Goal: Task Accomplishment & Management: Manage account settings

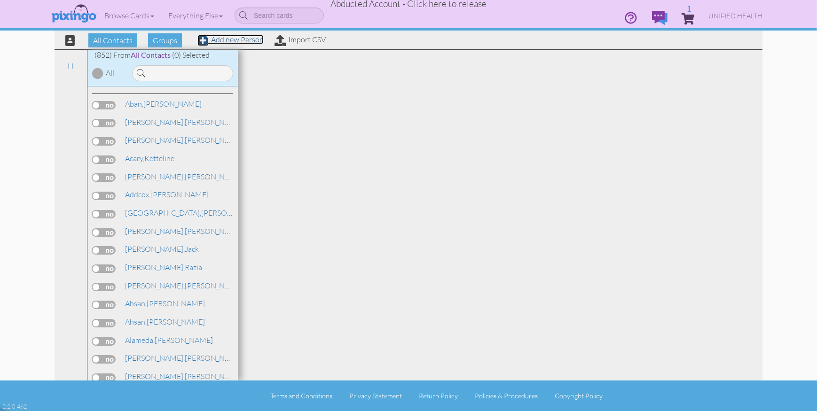
click at [244, 42] on link "Add new Person" at bounding box center [230, 39] width 66 height 9
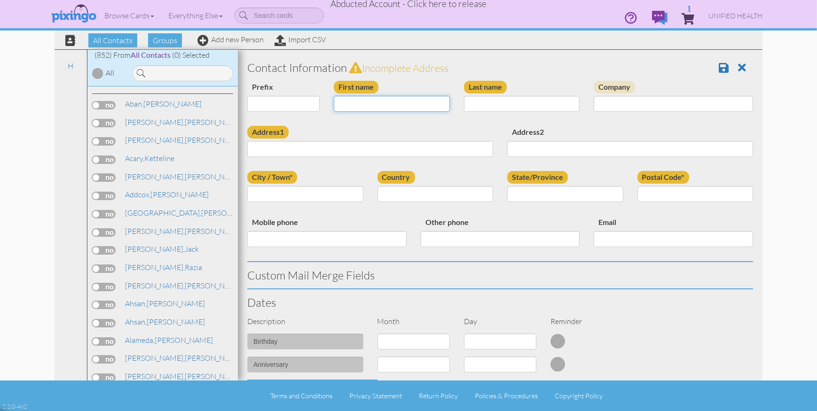
click at [358, 105] on input "First name" at bounding box center [392, 104] width 116 height 16
type input "Bryan"
type input "Thayer"
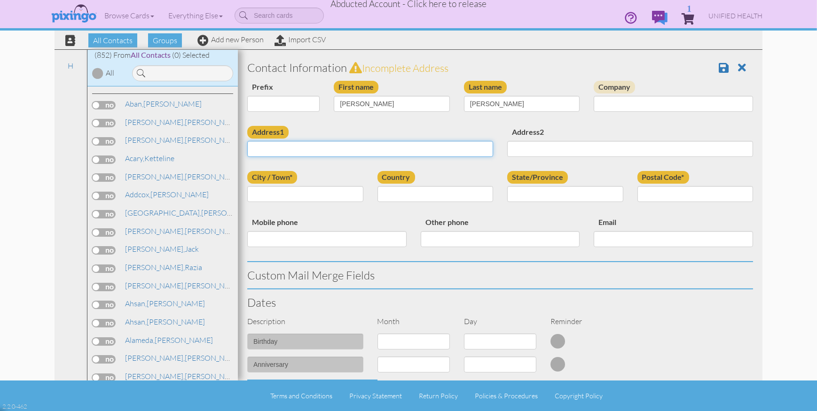
click at [266, 147] on input "Address1" at bounding box center [370, 149] width 246 height 16
type input "P.O. Box 107"
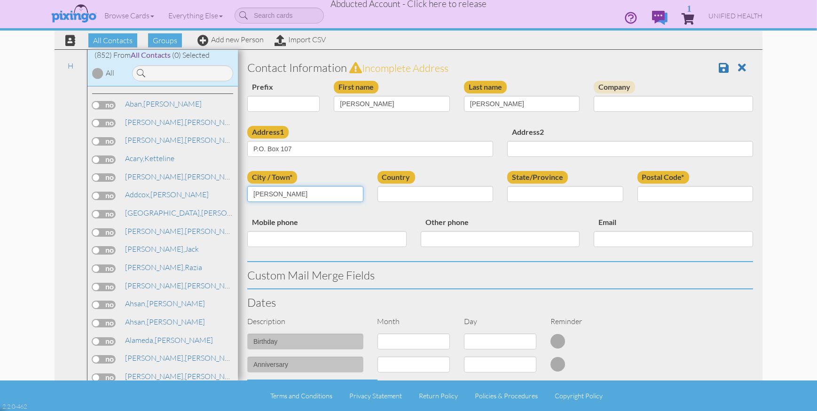
type input "Draper"
select select "object:212625"
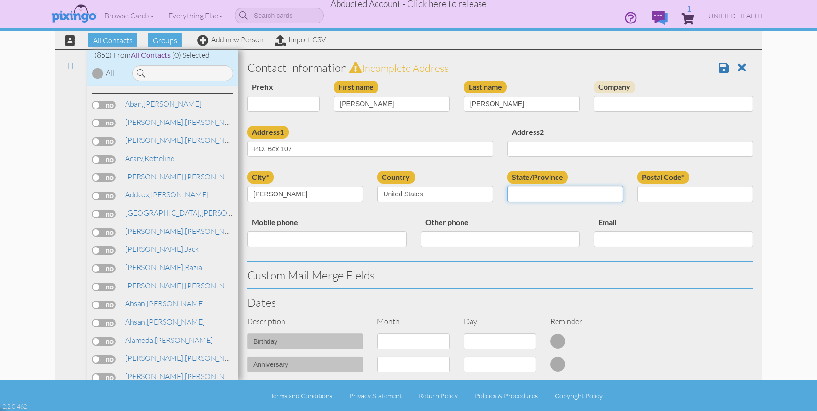
select select "object:212924"
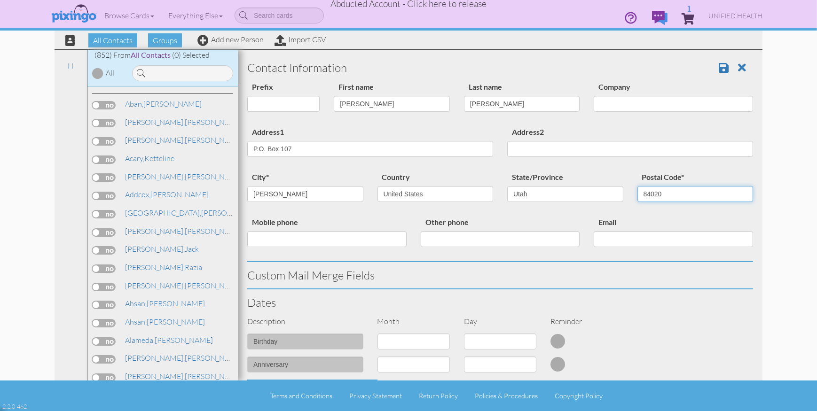
type input "84020"
click at [381, 211] on div "city* Draper Country United States -------------- Afghanistan Albania Algeria A…" at bounding box center [500, 193] width 520 height 45
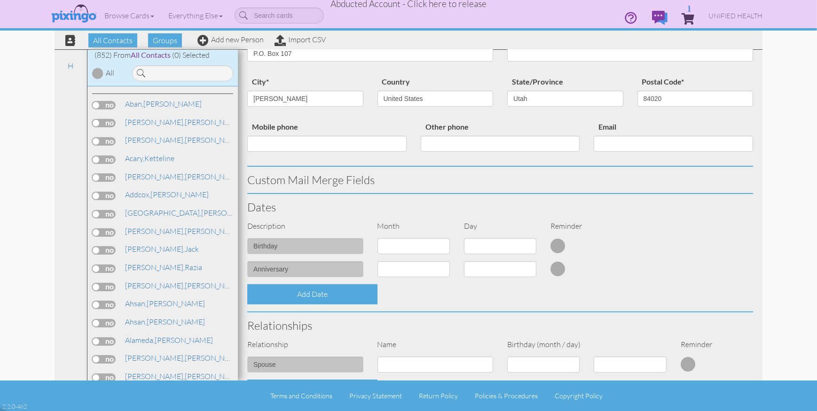
scroll to position [94, 0]
click at [329, 184] on h3 "Custom Mail Merge Fields" at bounding box center [500, 181] width 506 height 12
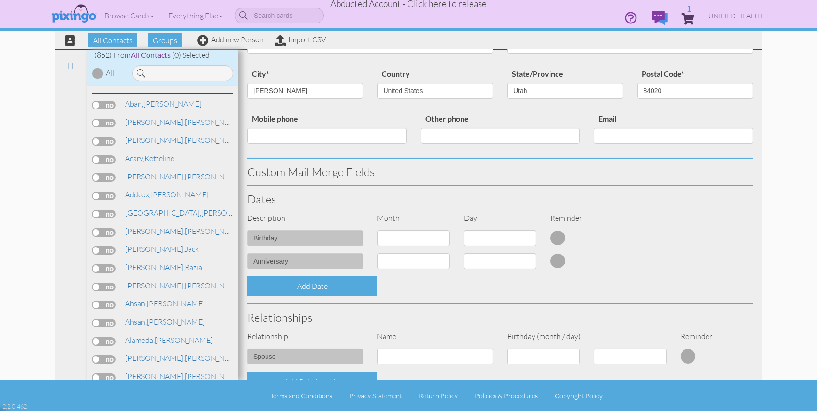
scroll to position [103, 0]
click at [313, 172] on h3 "Custom Mail Merge Fields" at bounding box center [500, 172] width 506 height 12
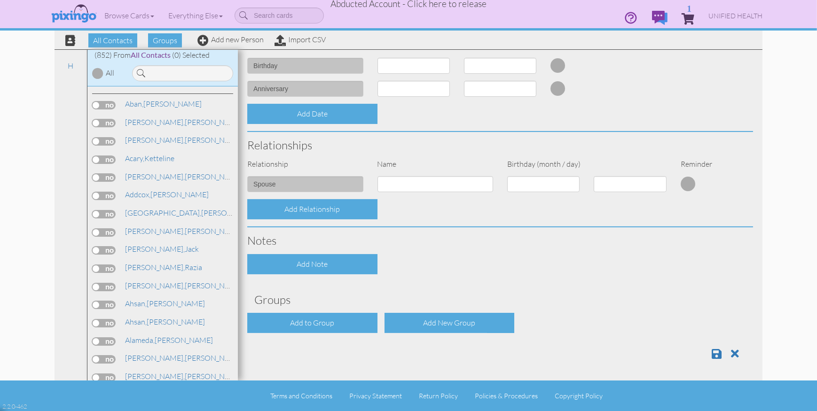
scroll to position [275, 0]
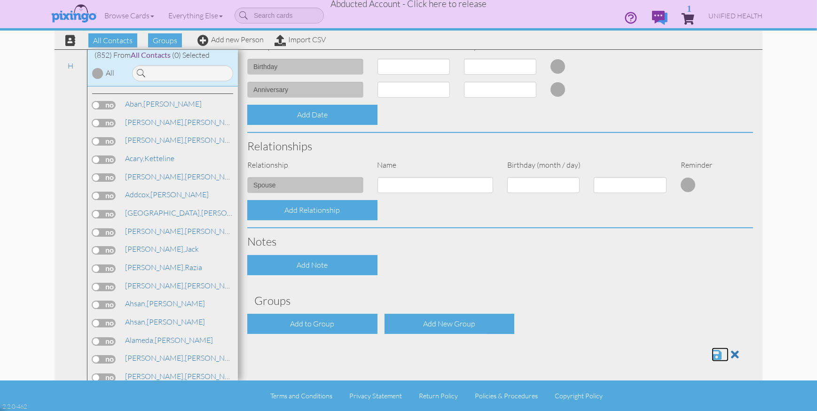
click at [717, 355] on span at bounding box center [717, 354] width 10 height 11
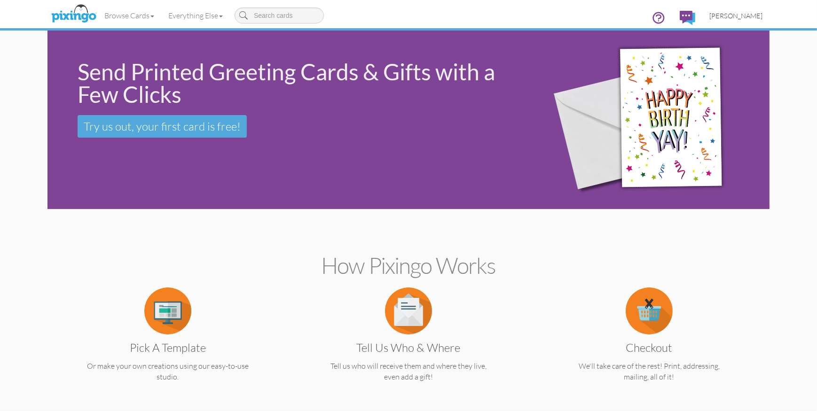
click at [742, 16] on span "[PERSON_NAME]" at bounding box center [735, 16] width 53 height 8
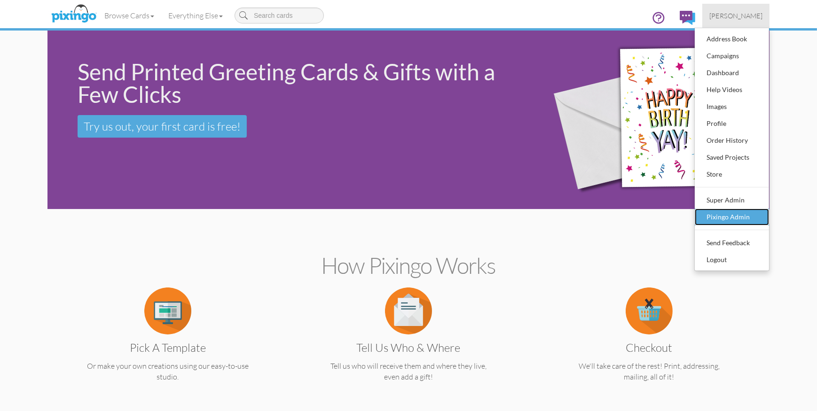
click at [722, 215] on div "Pixingo Admin" at bounding box center [731, 217] width 55 height 14
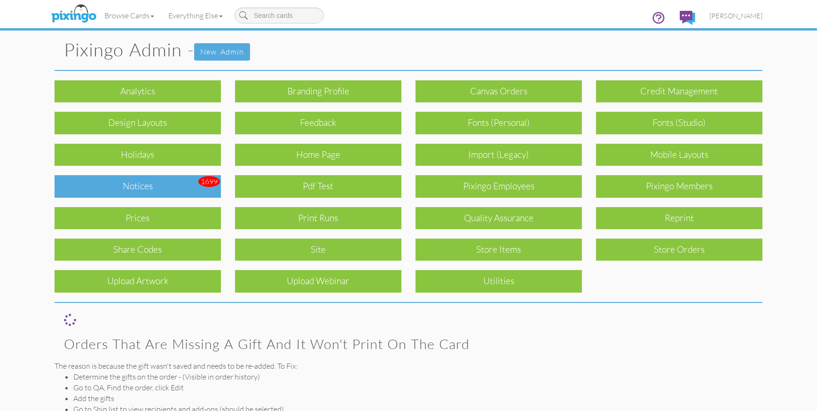
click at [105, 190] on div "Notices" at bounding box center [138, 186] width 166 height 22
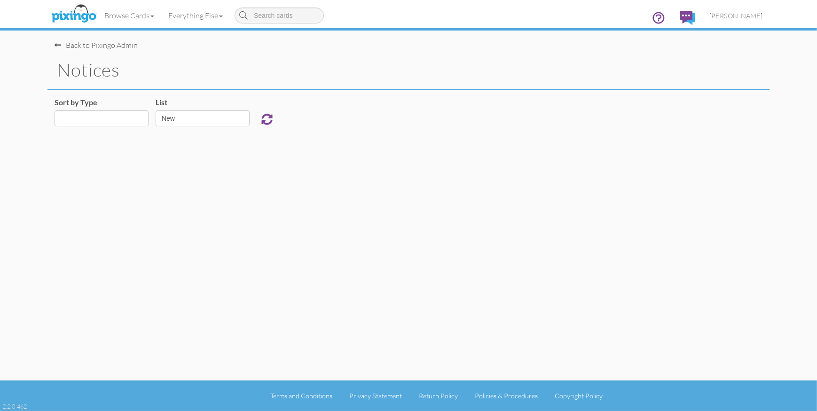
select select "object:16613"
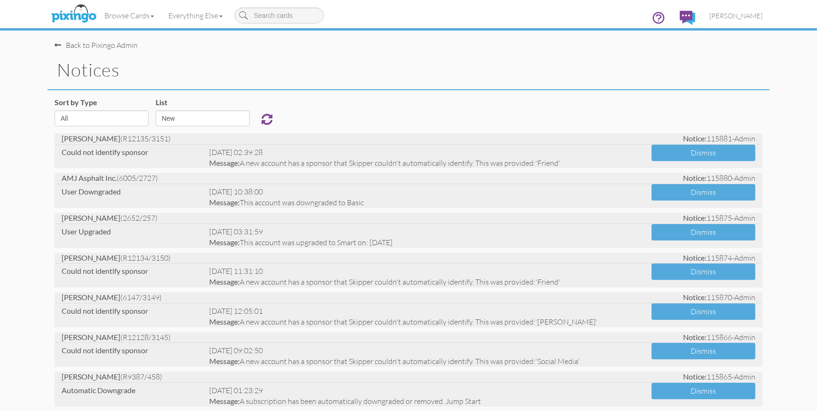
click at [311, 117] on div "Sort by Type All Admin Generic New Membership Order Swag Print Run Super Admin …" at bounding box center [408, 115] width 722 height 36
